Goal: Find specific page/section: Find specific page/section

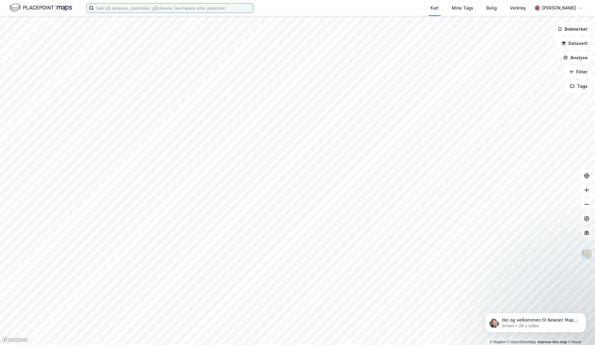
click at [133, 8] on input at bounding box center [173, 8] width 159 height 9
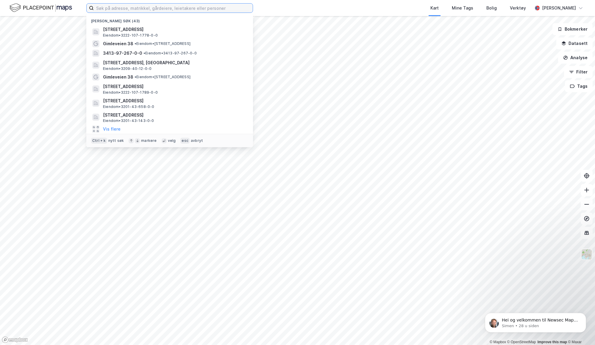
type input "g"
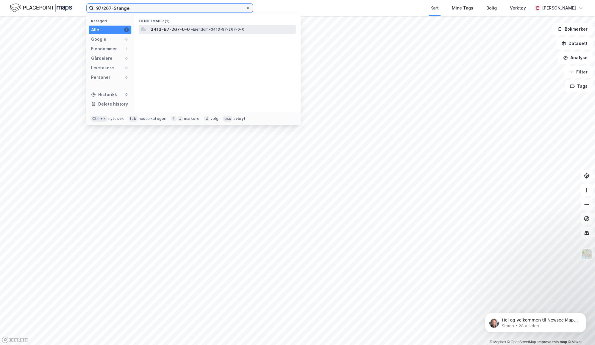
type input "97/267-Stange"
click at [180, 29] on span "3413-97-267-0-0" at bounding box center [170, 29] width 39 height 7
